Goal: Transaction & Acquisition: Purchase product/service

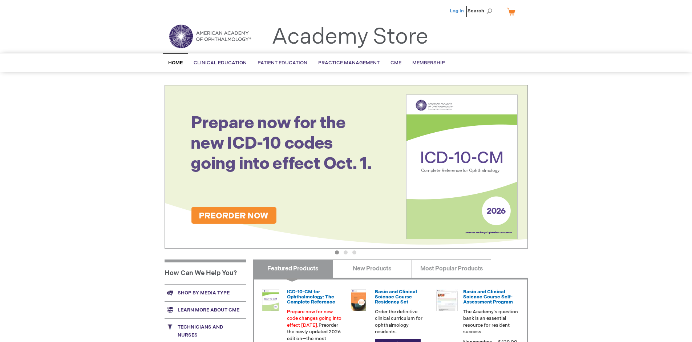
click at [457, 11] on link "Log In" at bounding box center [457, 11] width 14 height 6
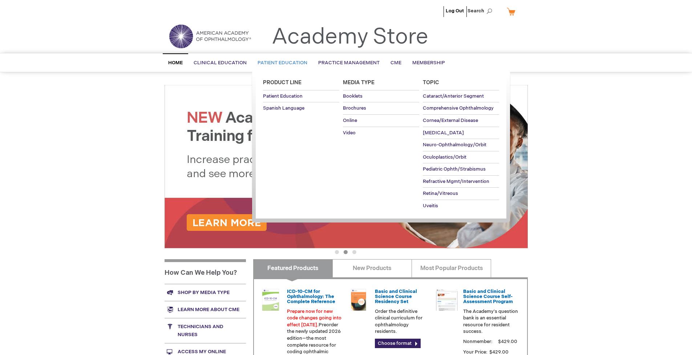
click at [280, 63] on span "Patient Education" at bounding box center [283, 63] width 50 height 6
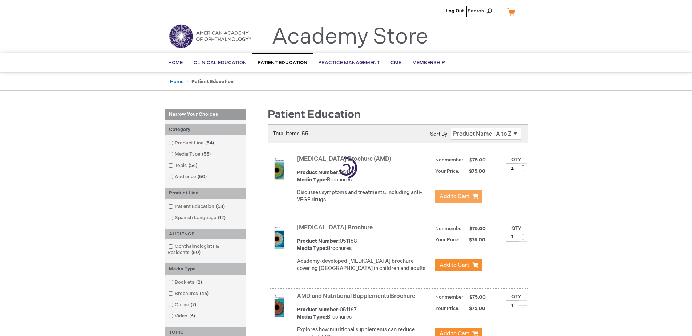
click at [458, 197] on span "Add to Cart" at bounding box center [455, 196] width 30 height 7
